Goal: Task Accomplishment & Management: Use online tool/utility

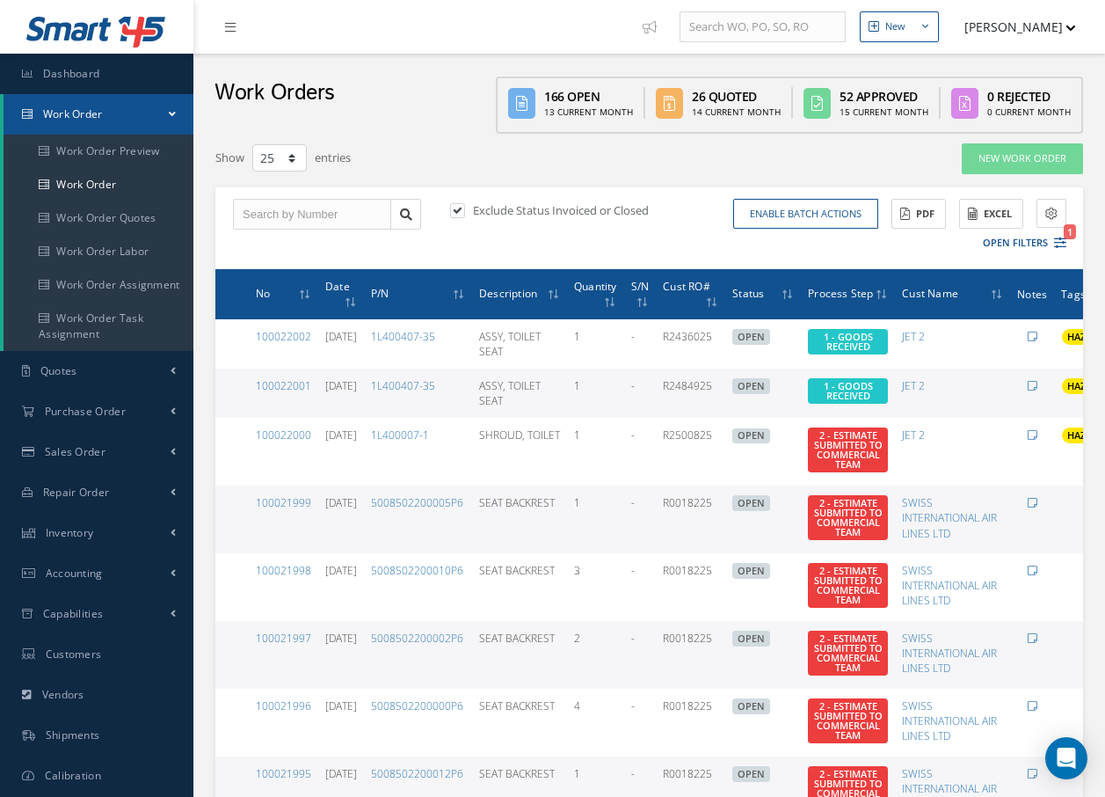
select select "25"
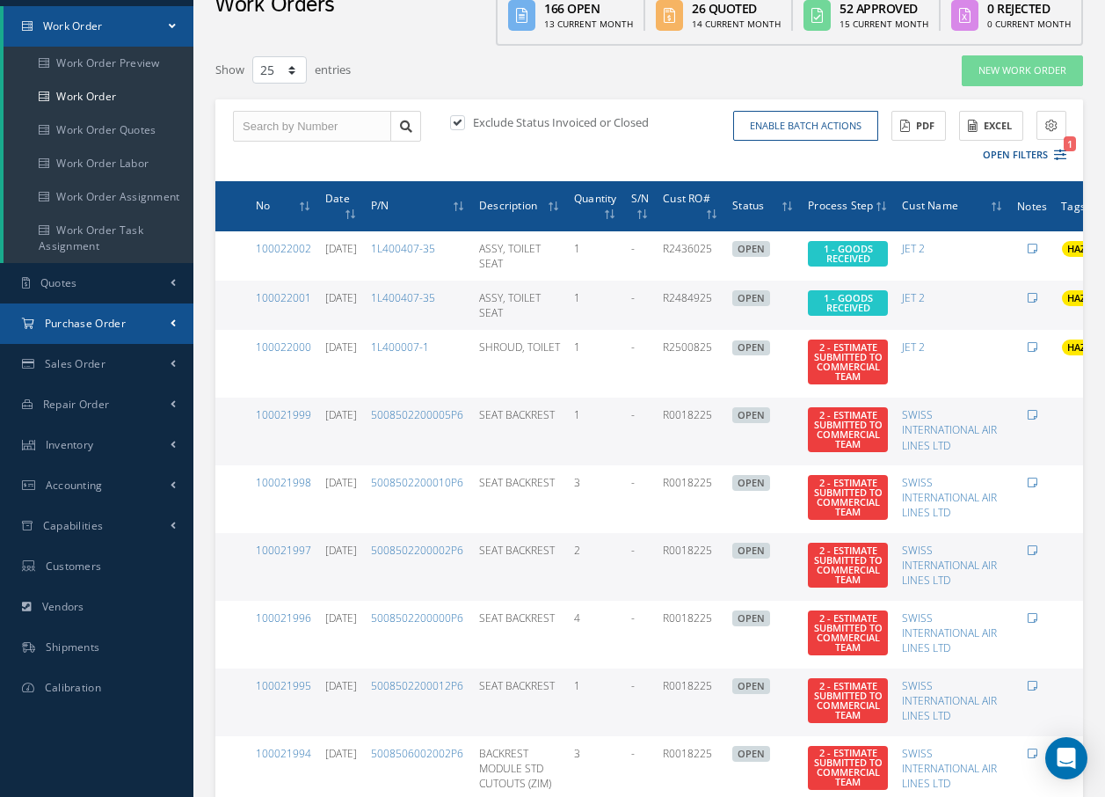
click at [91, 317] on span "Purchase Order" at bounding box center [85, 323] width 81 height 15
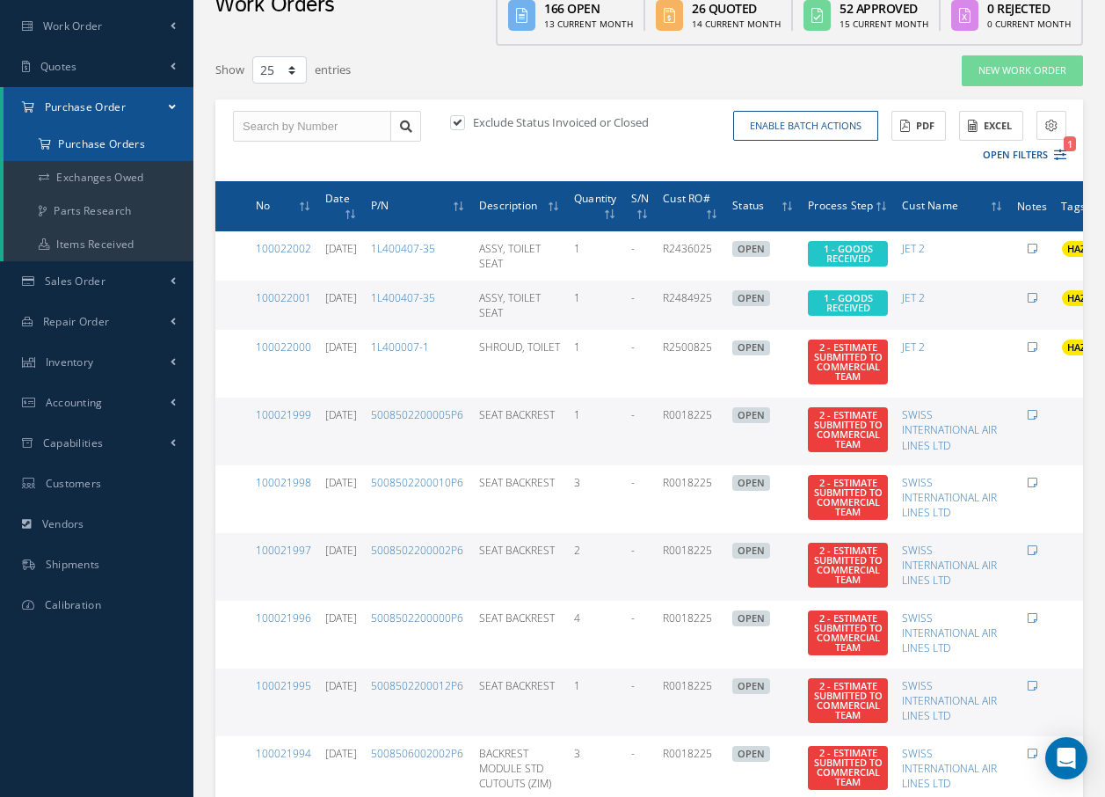
click at [88, 152] on a=1&status_id=2&status_id=3&status_id=5&collapsedFilters"] "Purchase Orders" at bounding box center [99, 144] width 190 height 33
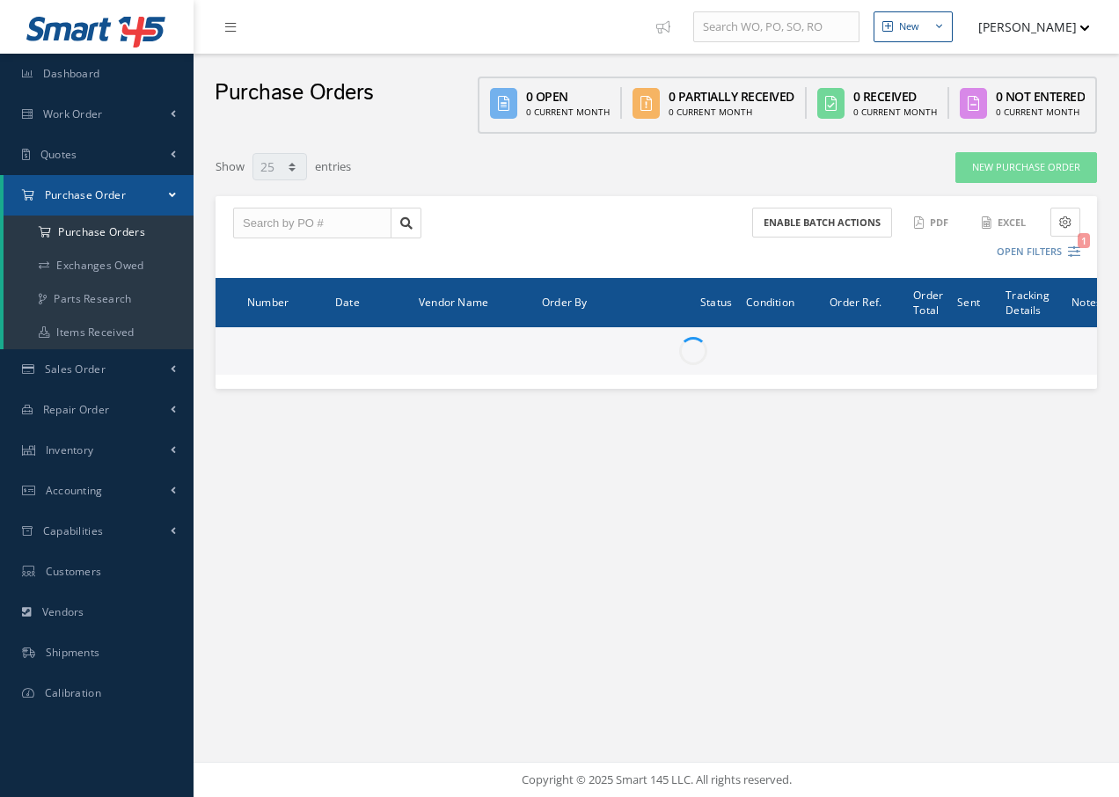
select select "25"
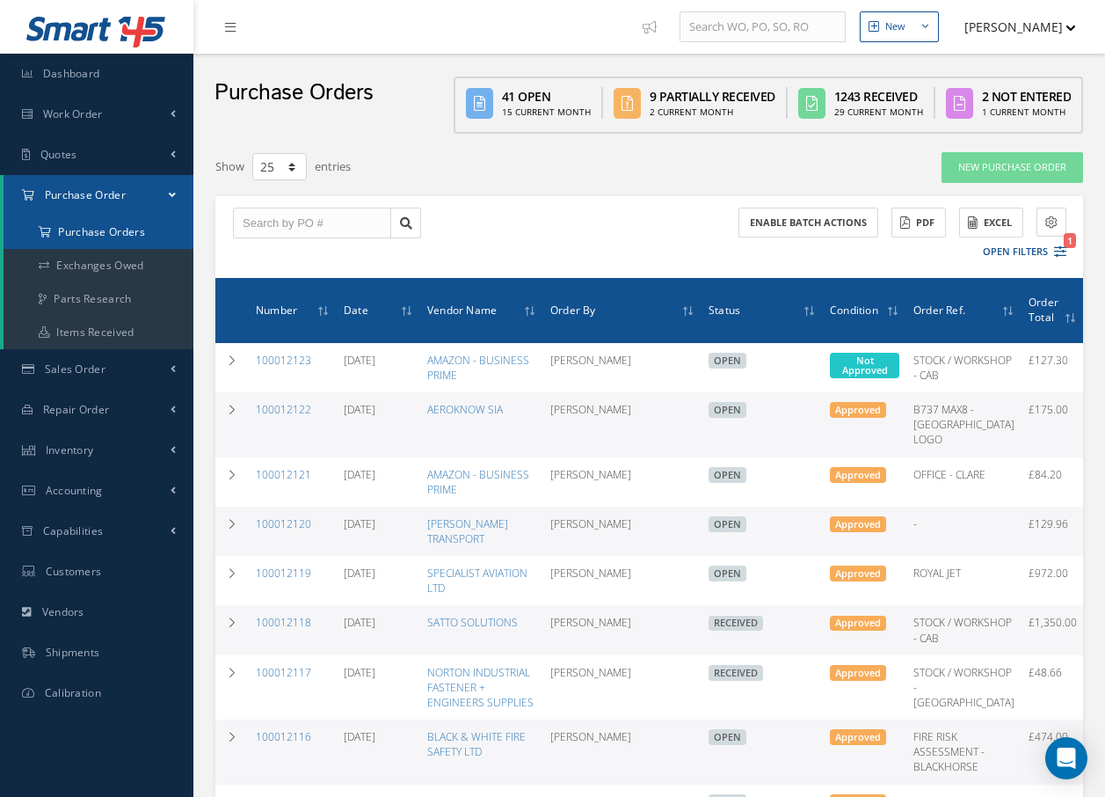
click at [90, 234] on a=1&status_id=2&status_id=3&status_id=5&collapsedFilters"] "Purchase Orders" at bounding box center [99, 231] width 190 height 33
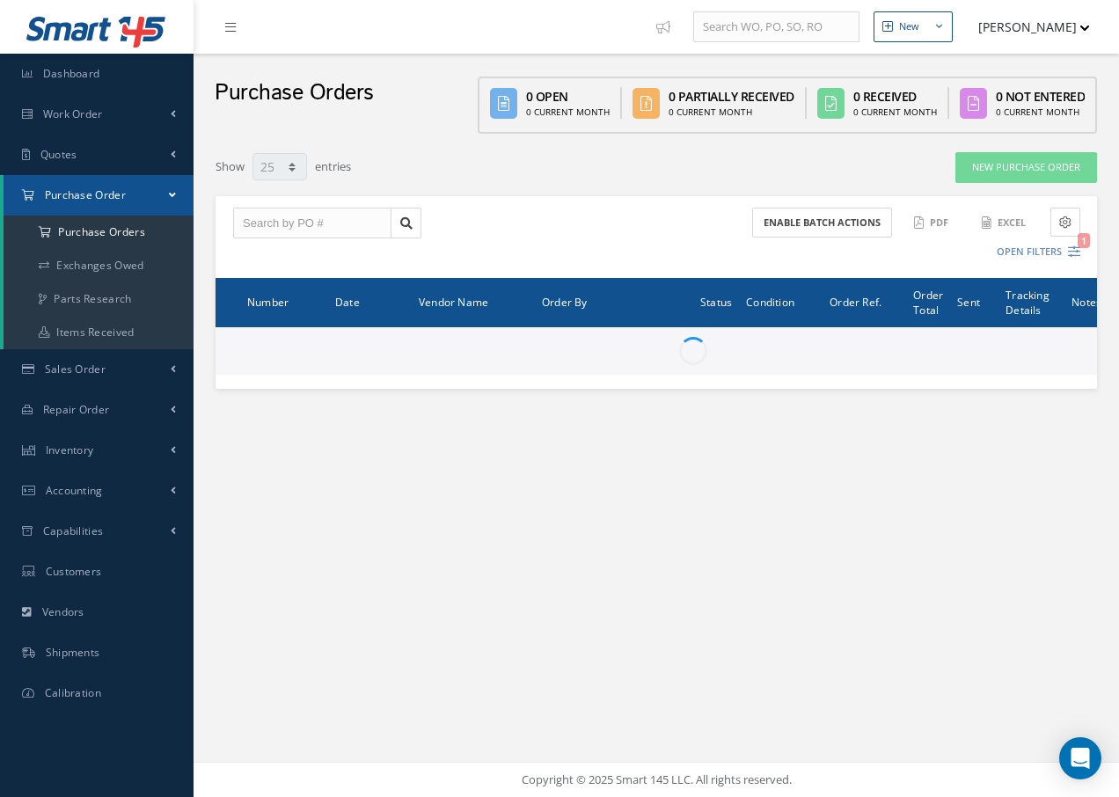
select select "25"
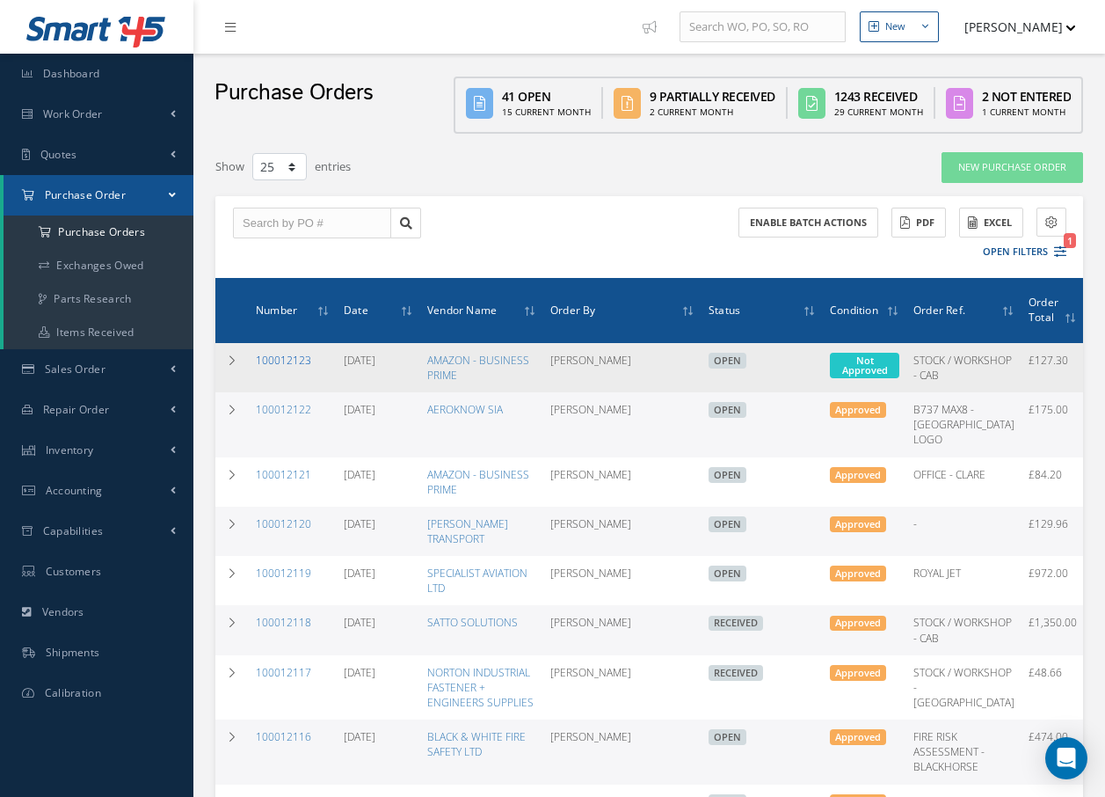
click at [285, 362] on link "100012123" at bounding box center [283, 360] width 55 height 15
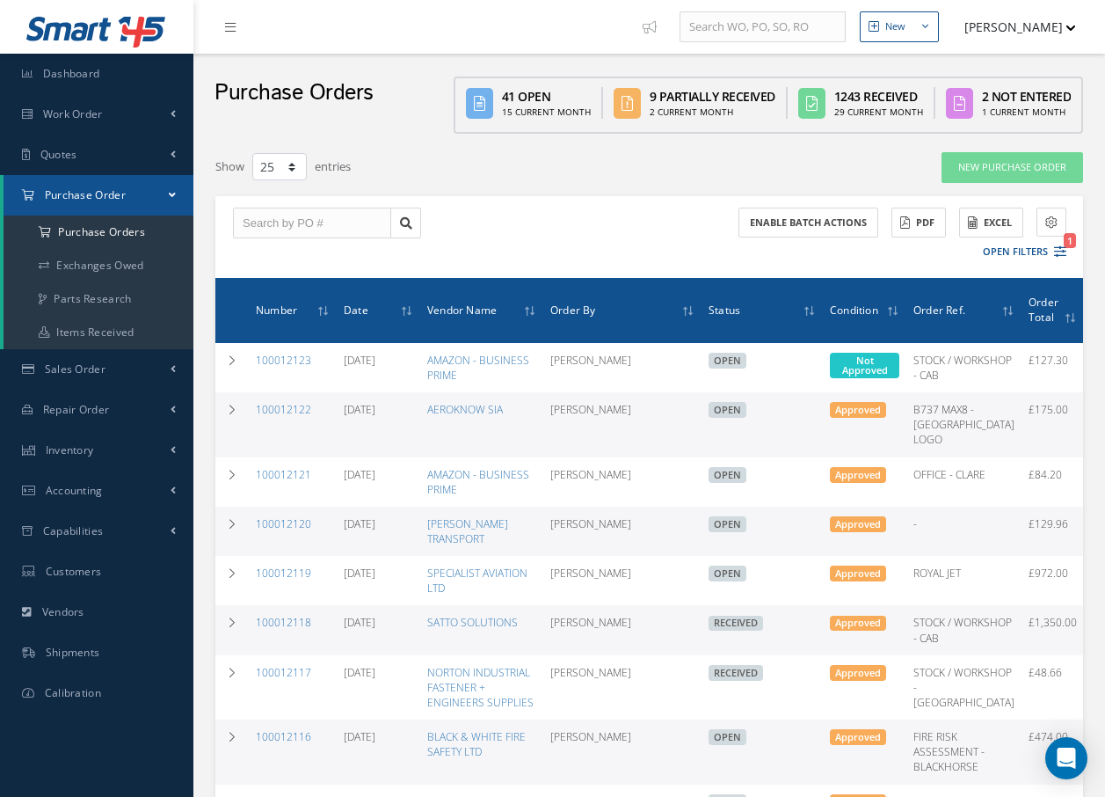
select select "25"
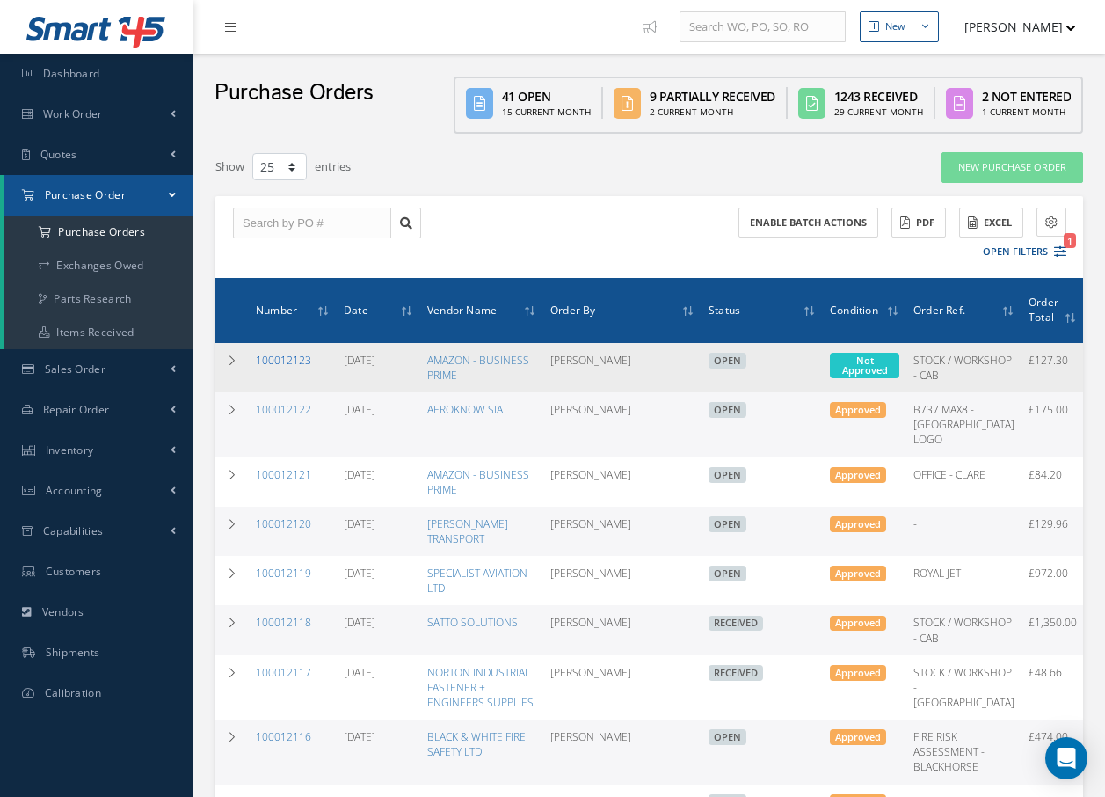
click at [269, 357] on link "100012123" at bounding box center [283, 360] width 55 height 15
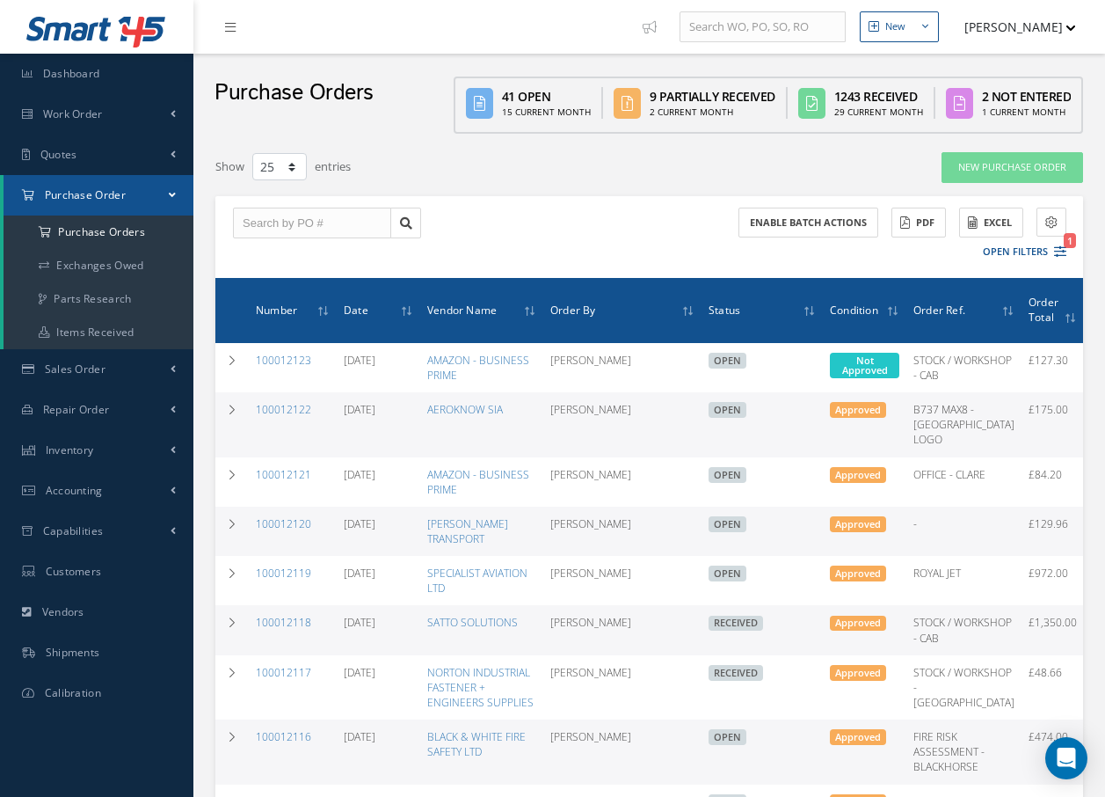
select select "25"
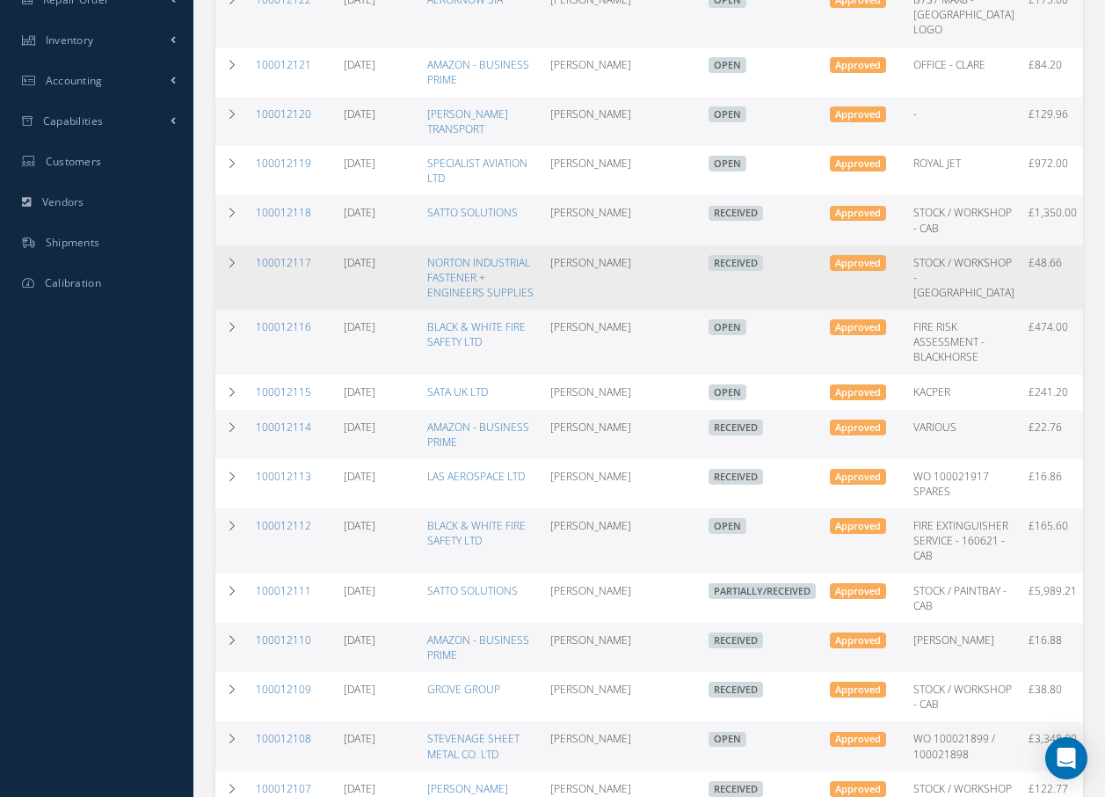
scroll to position [440, 0]
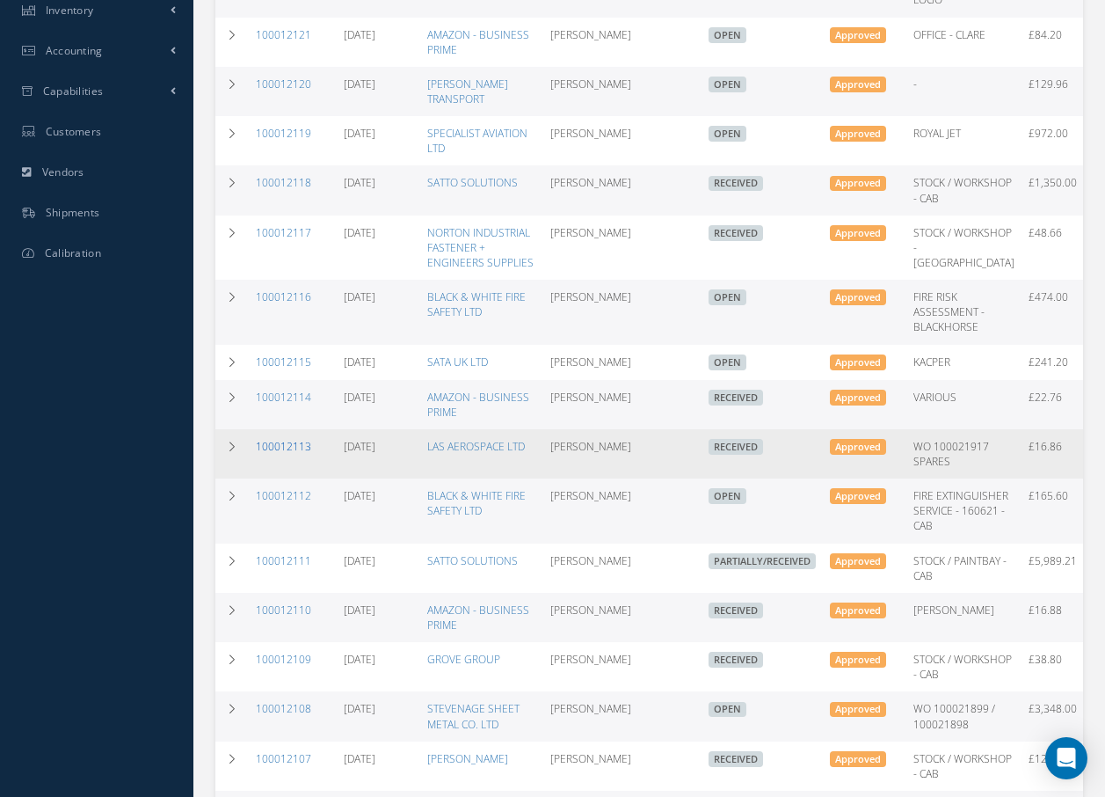
click at [275, 454] on link "100012113" at bounding box center [283, 446] width 55 height 15
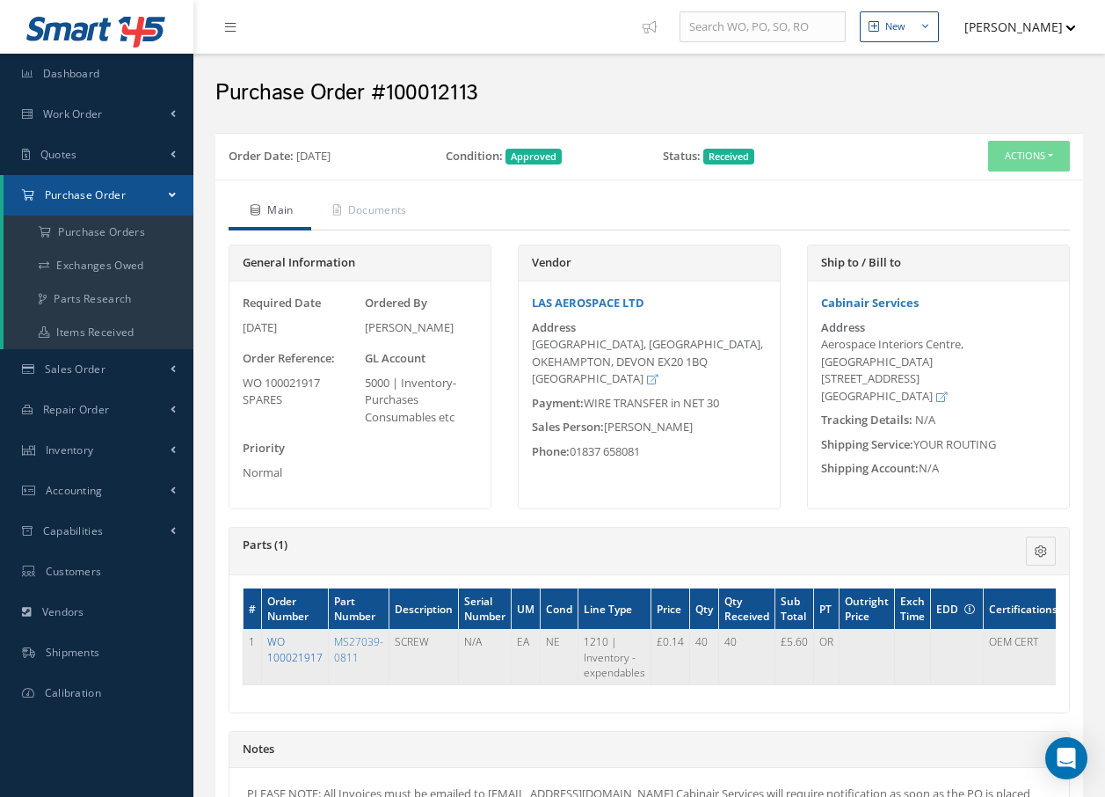
click at [306, 660] on link "WO 100021917" at bounding box center [294, 649] width 55 height 30
click at [285, 660] on link "WO 100021917" at bounding box center [294, 649] width 55 height 30
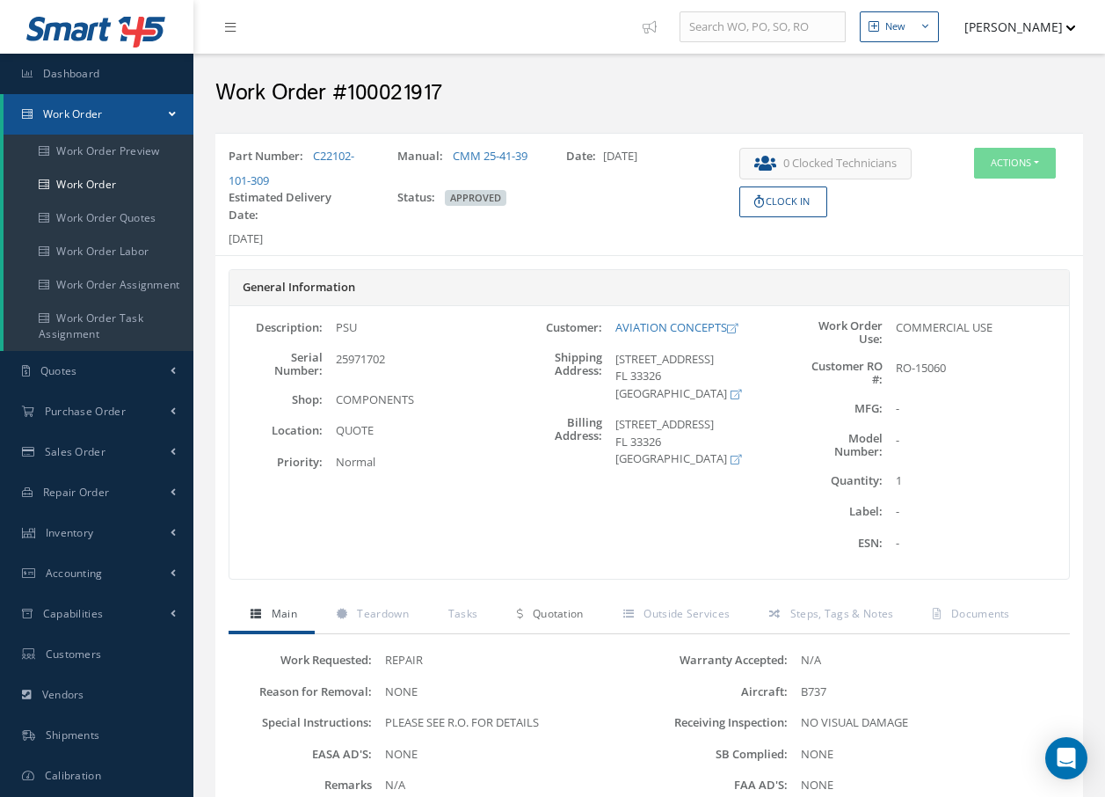
click at [565, 615] on span "Quotation" at bounding box center [558, 613] width 51 height 15
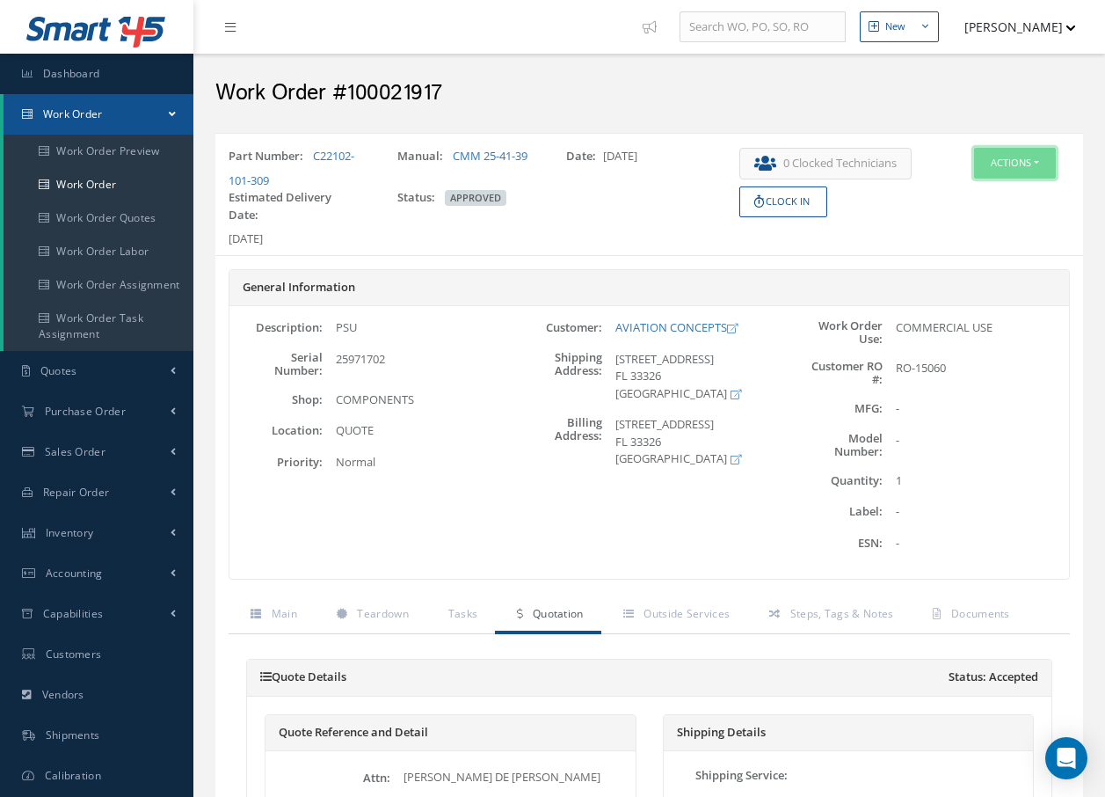
click at [1034, 155] on button "Actions" at bounding box center [1015, 163] width 82 height 31
click at [983, 197] on link "Edit" at bounding box center [988, 197] width 141 height 24
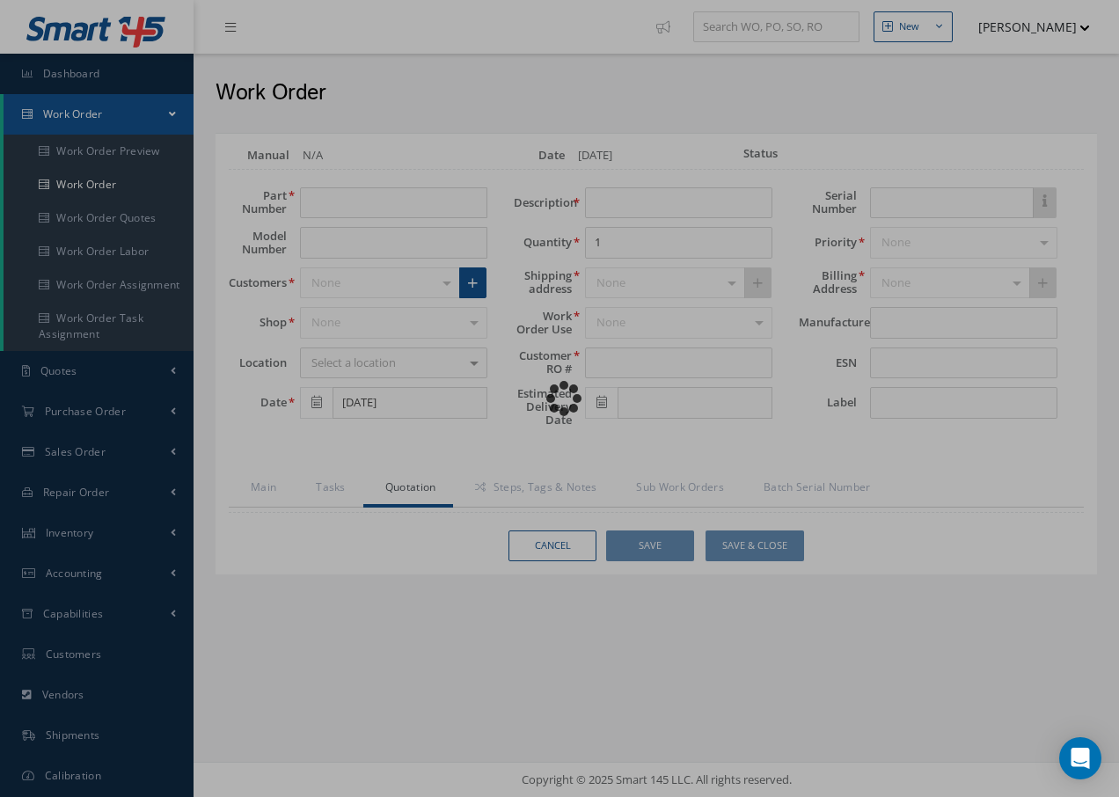
type input "C22102-101-309"
type input "[DATE]"
type input "PSU"
type input "RO-15060"
type input "11/07/2025"
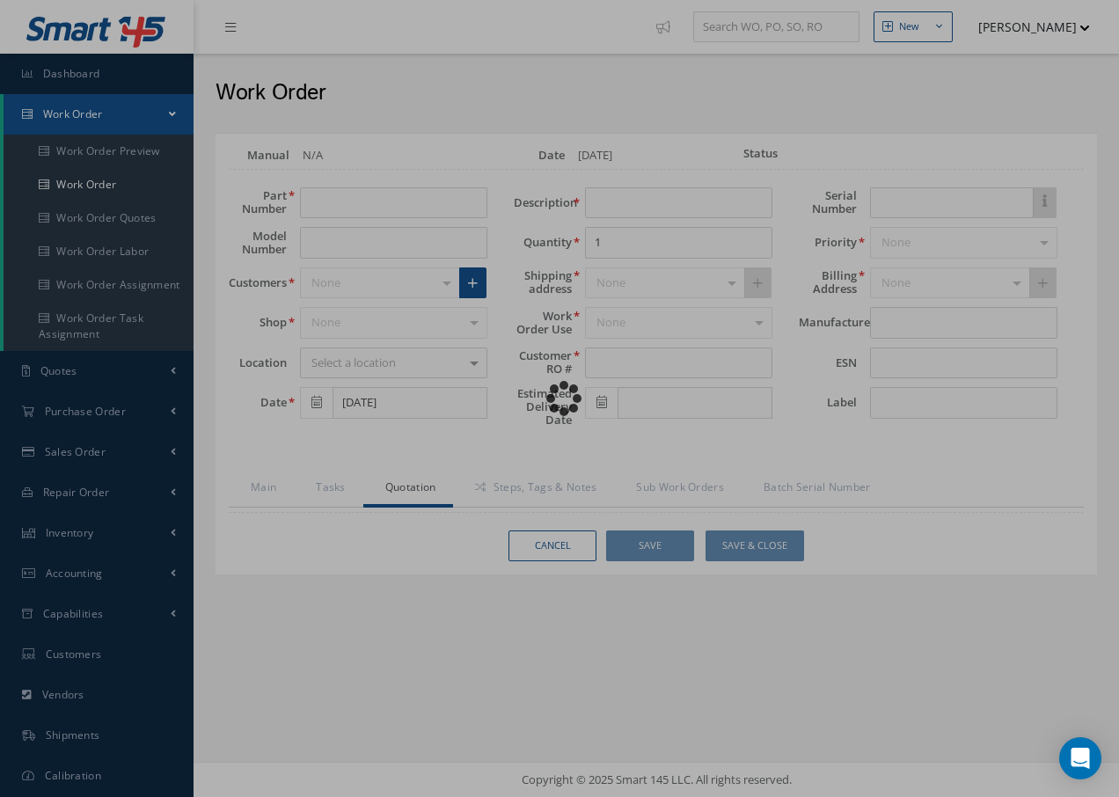
type input "25971702"
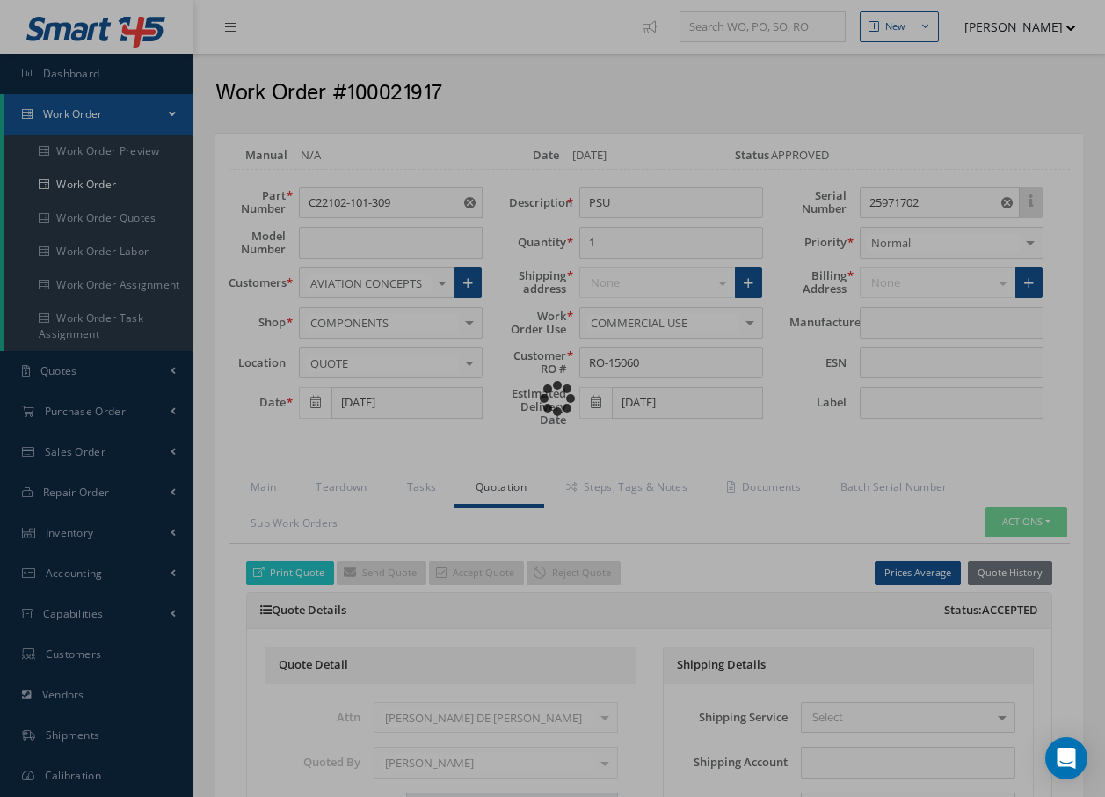
type input "$14,120"
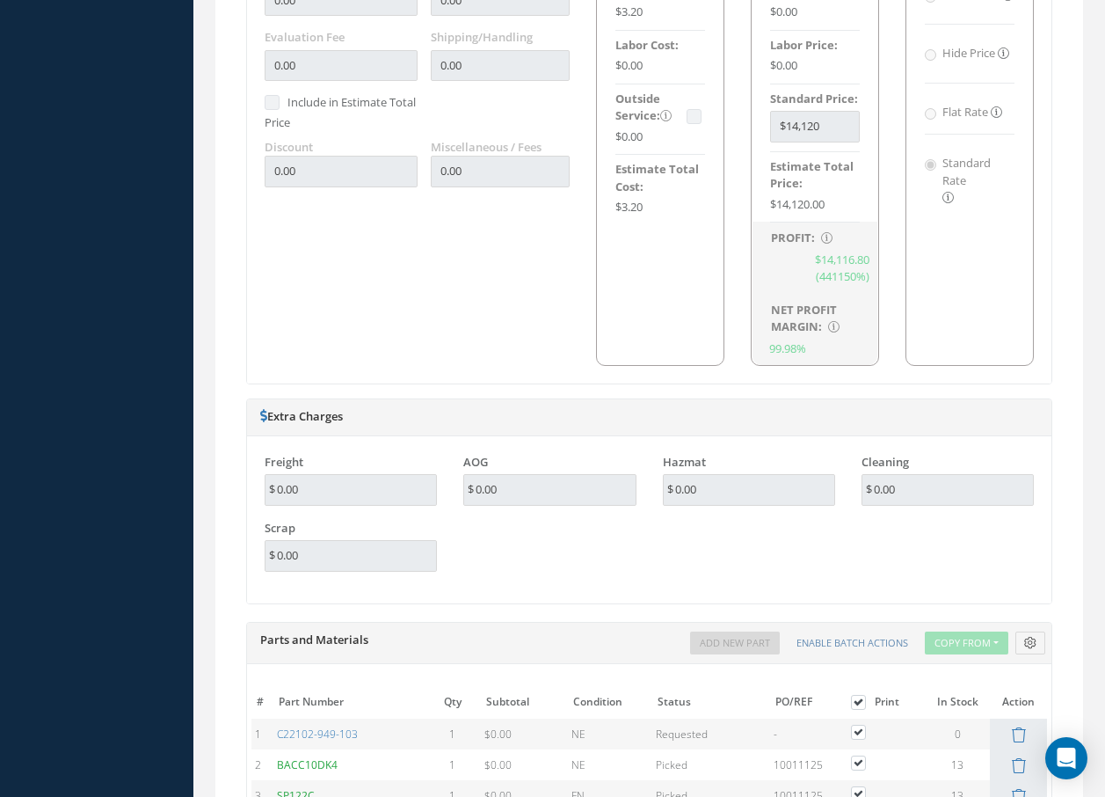
scroll to position [1583, 0]
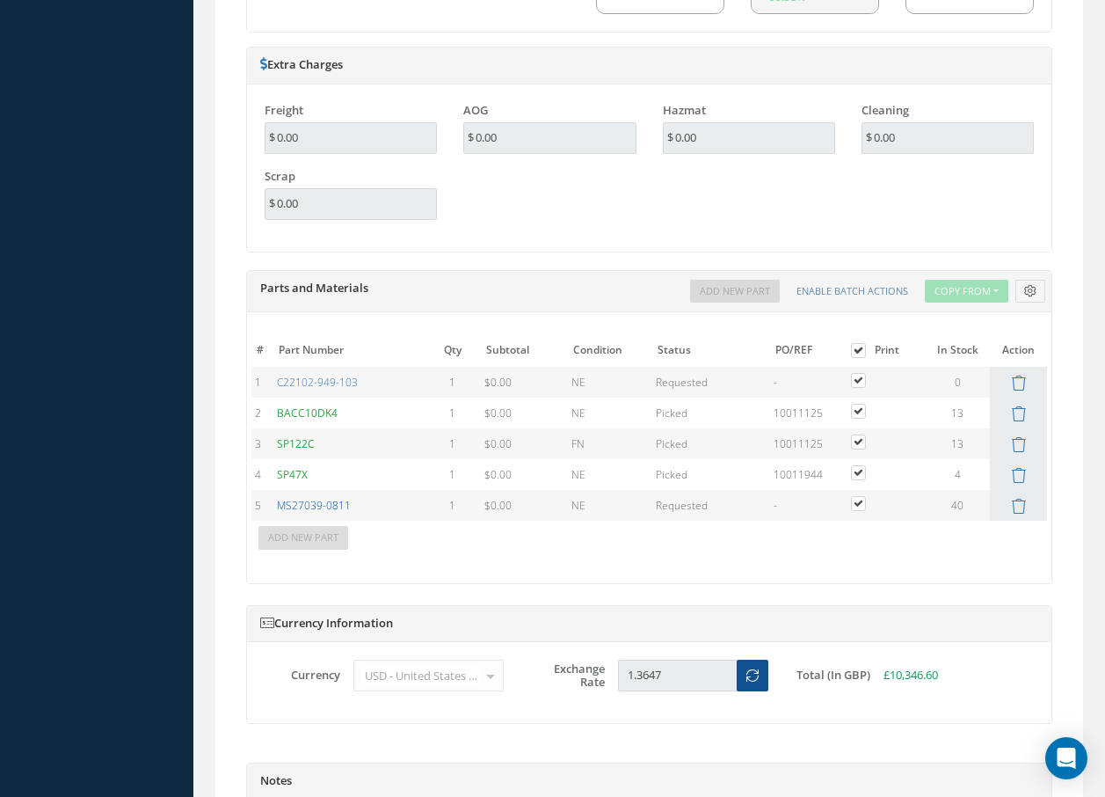
click at [320, 502] on link "MS27039-0811" at bounding box center [314, 505] width 74 height 15
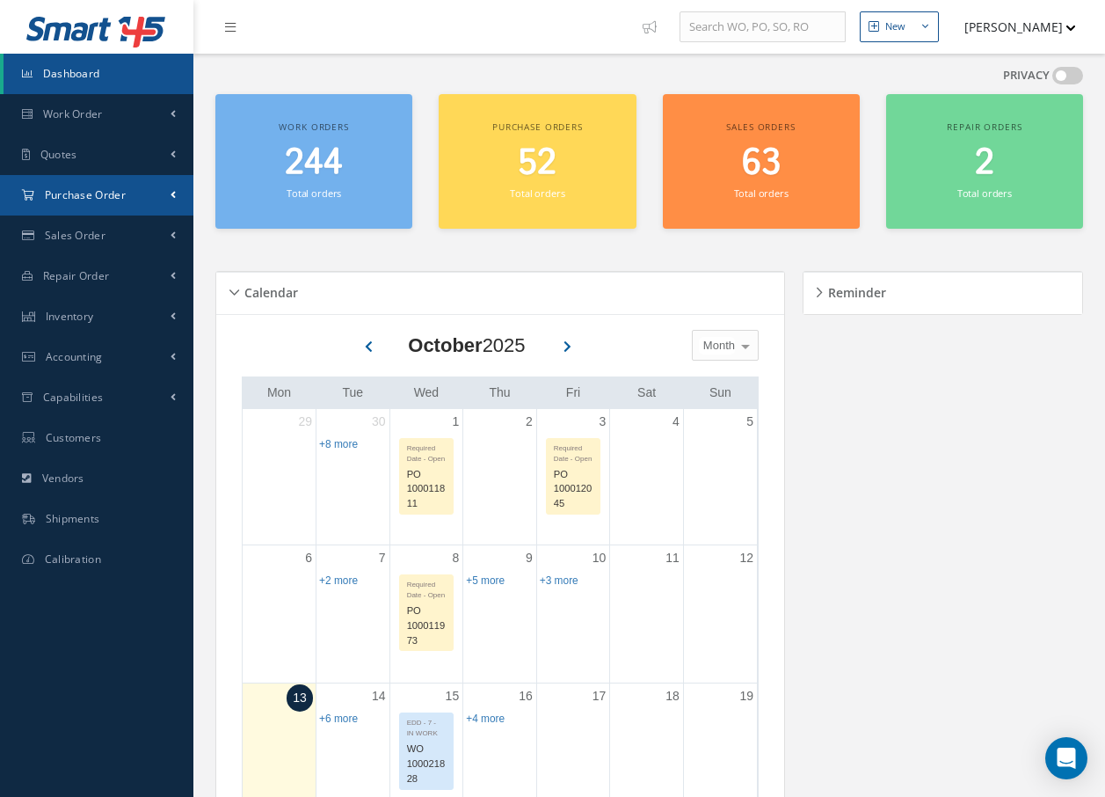
click at [106, 193] on span "Purchase Order" at bounding box center [85, 194] width 81 height 15
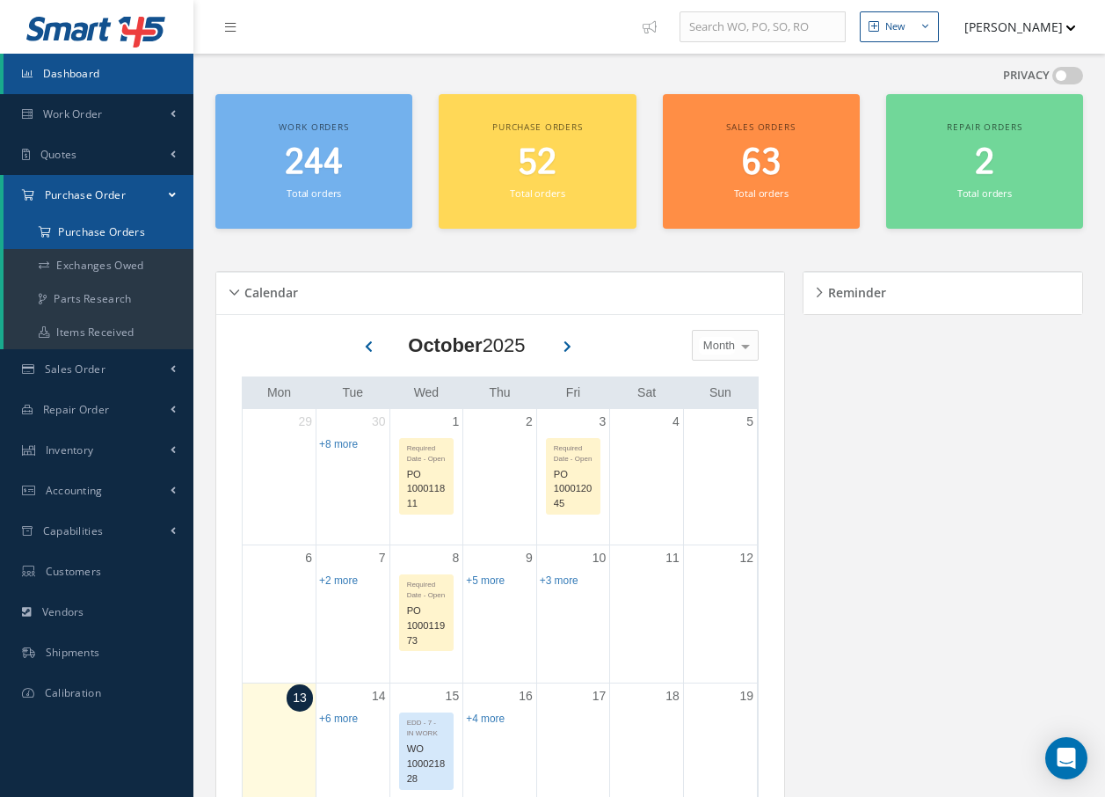
click at [104, 235] on a=1&status_id=2&status_id=3&status_id=5&collapsedFilters"] "Purchase Orders" at bounding box center [99, 231] width 190 height 33
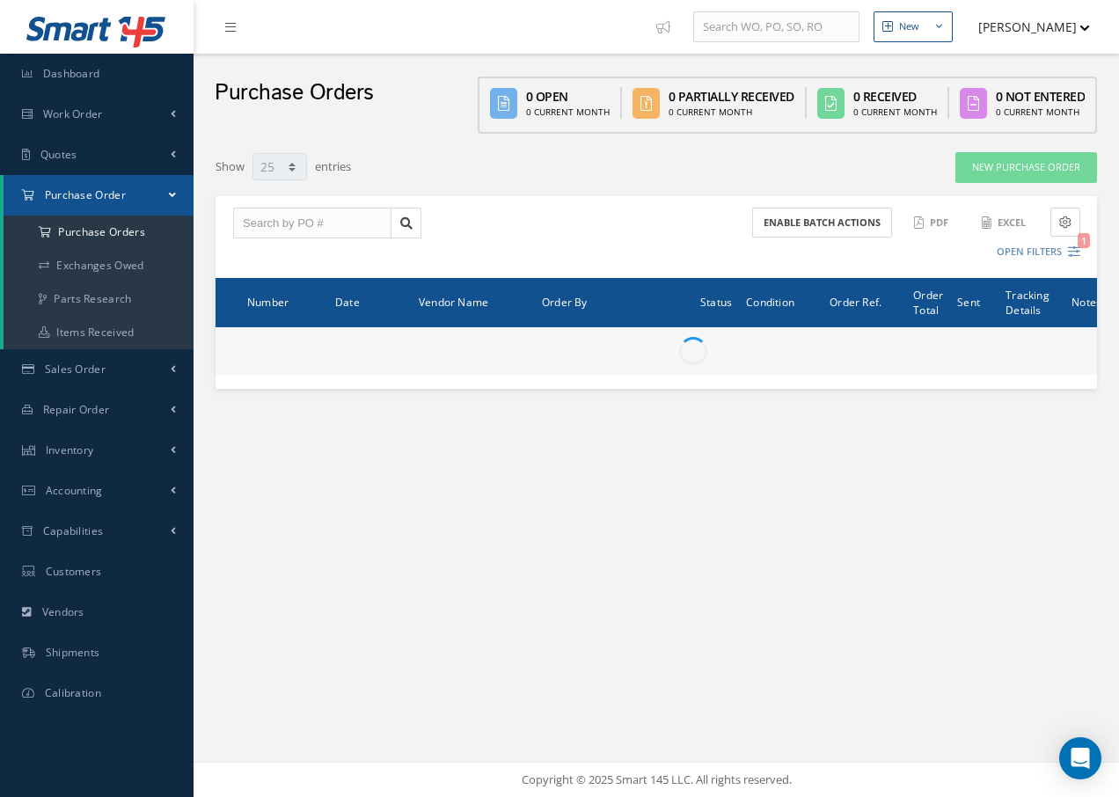
select select "25"
